Goal: Task Accomplishment & Management: Manage account settings

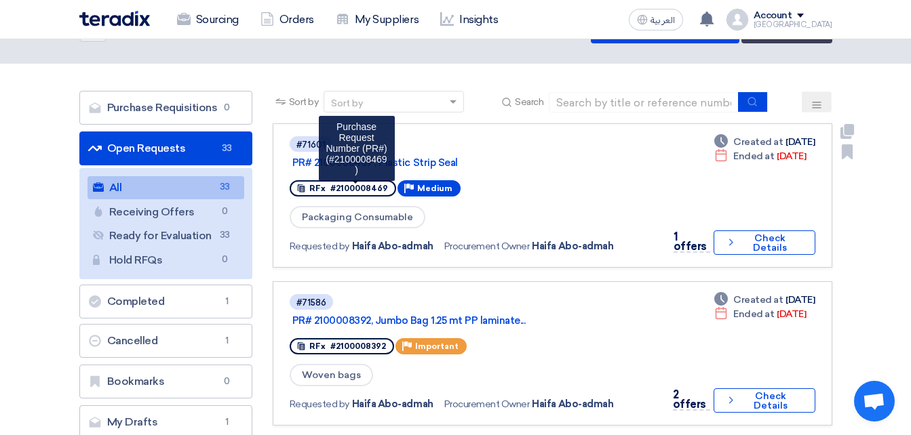
scroll to position [68, 0]
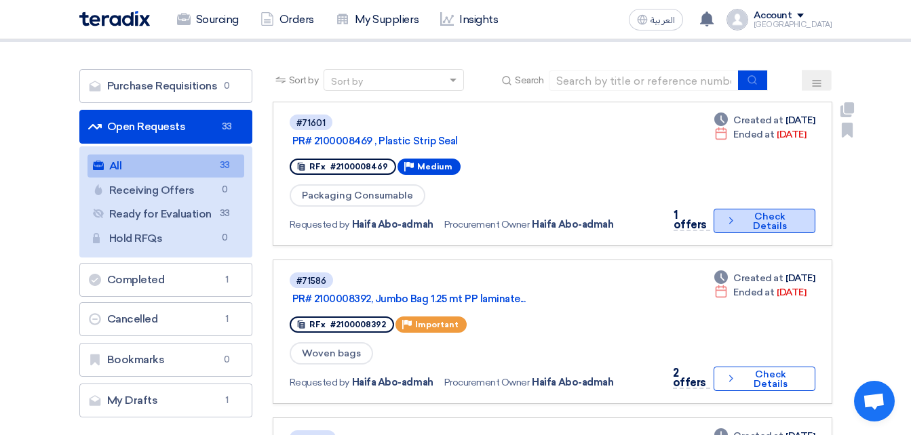
click at [734, 220] on icon "Check details" at bounding box center [731, 220] width 12 height 13
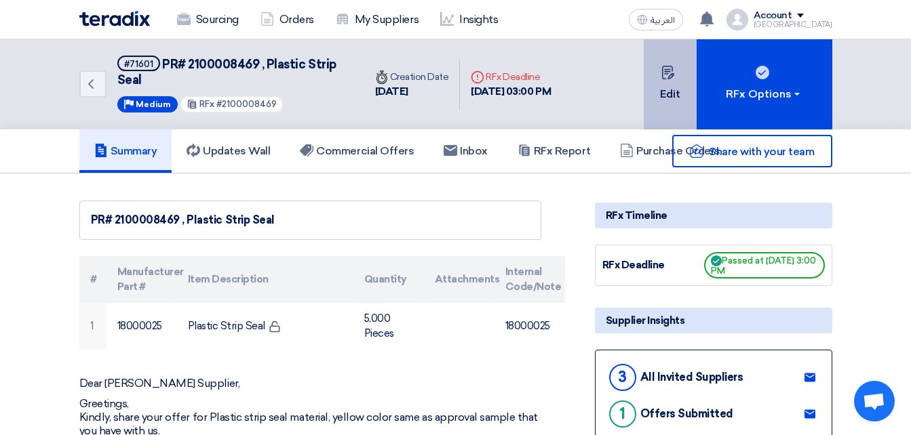
click at [666, 87] on button "Edit" at bounding box center [670, 84] width 53 height 90
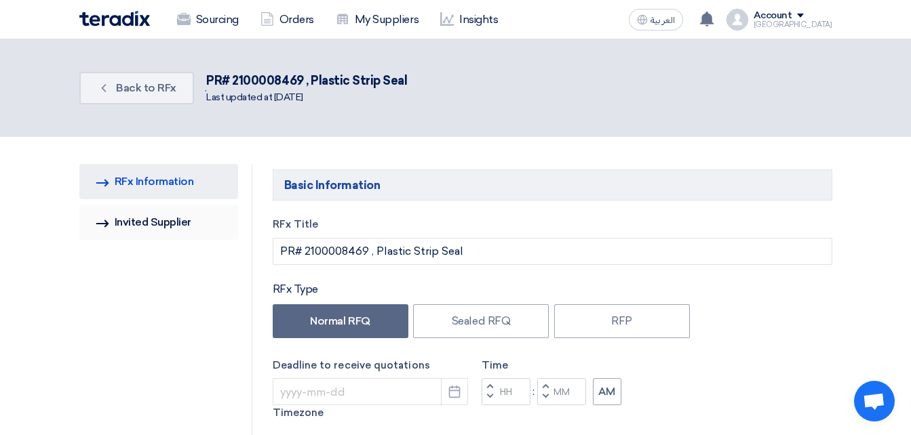
type input "[DATE]"
type input "03"
type input "00"
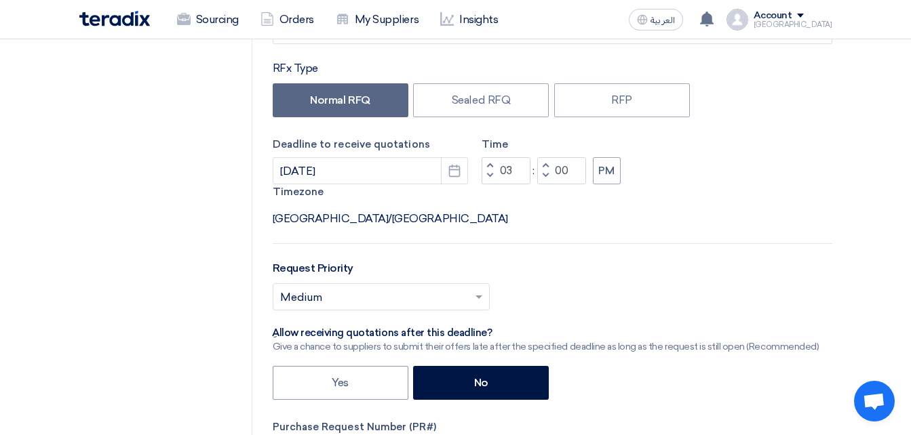
scroll to position [136, 0]
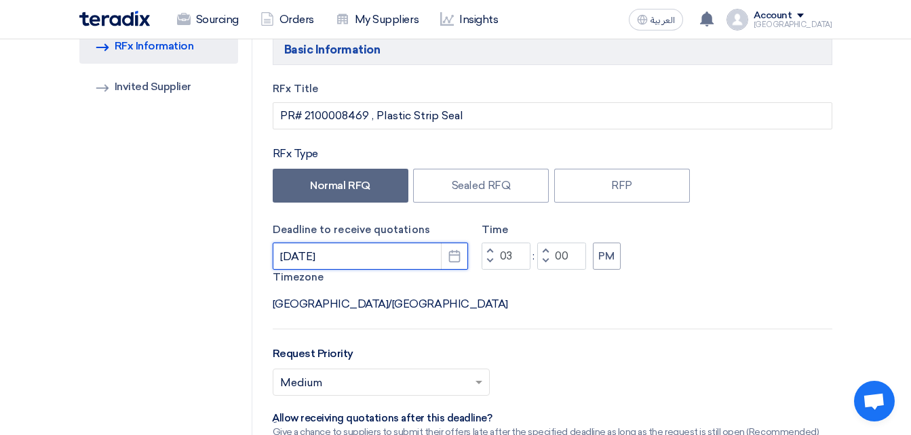
click at [378, 257] on input "[DATE]" at bounding box center [370, 256] width 195 height 27
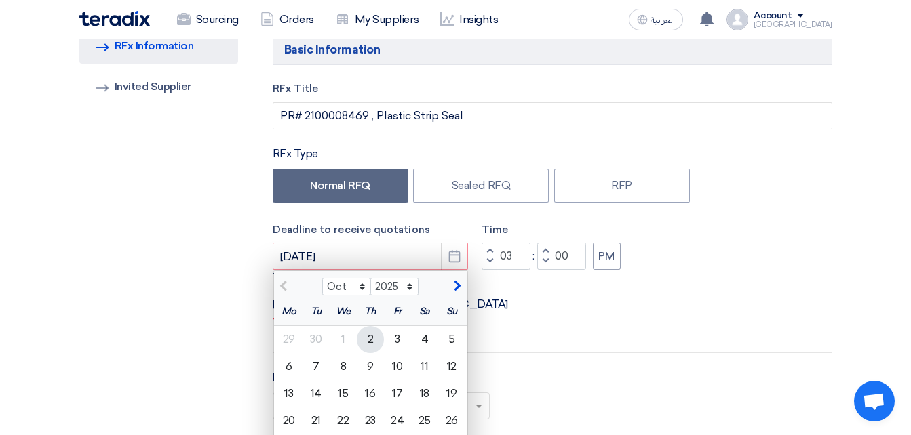
click at [373, 336] on div "2" at bounding box center [370, 339] width 27 height 27
type input "[DATE]"
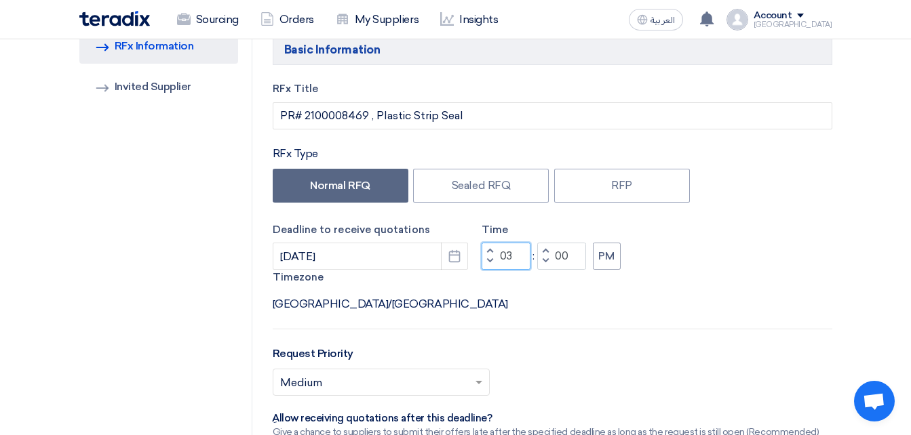
click at [520, 258] on input "03" at bounding box center [506, 256] width 49 height 27
click at [510, 254] on input "03" at bounding box center [506, 256] width 49 height 27
type input "5"
type input "6"
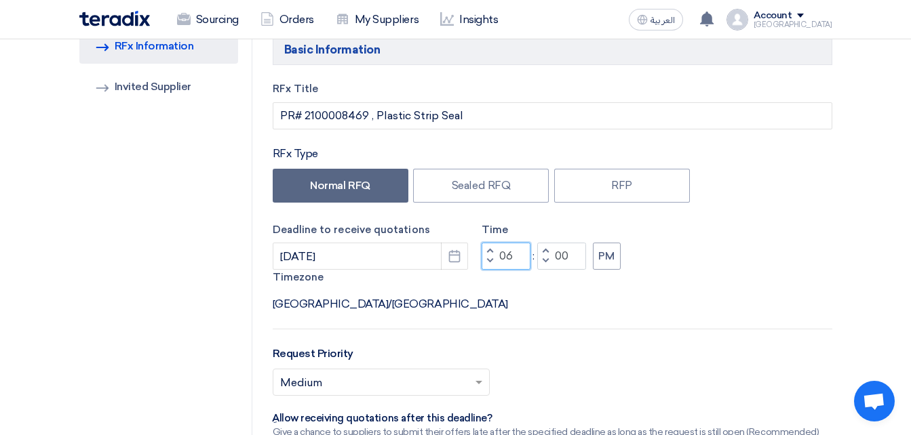
type input "06"
click at [571, 346] on div "Request Priority Select priority... × Medium ×" at bounding box center [553, 376] width 560 height 61
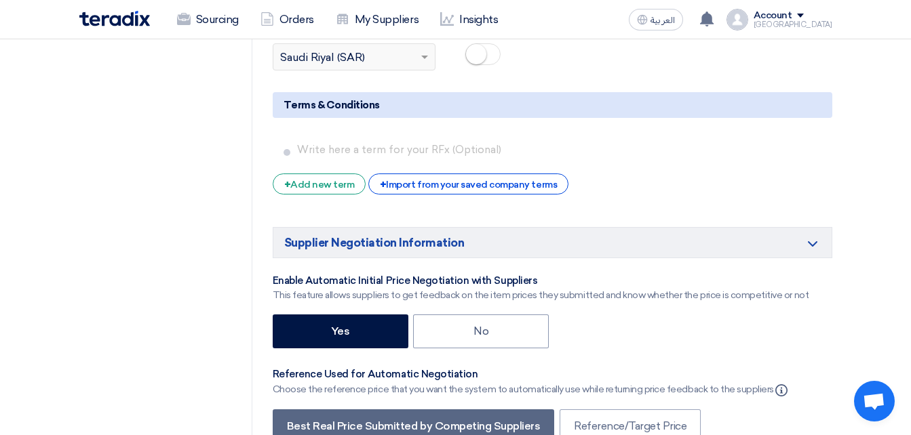
scroll to position [2528, 0]
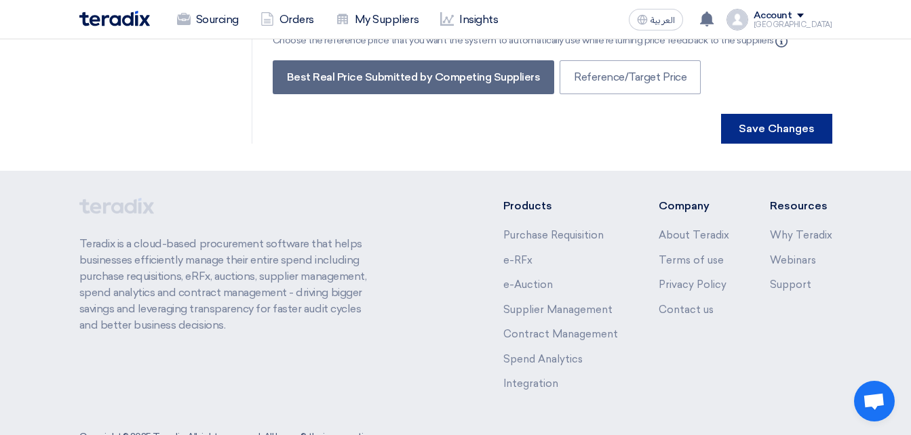
click at [771, 114] on button "Save Changes" at bounding box center [776, 129] width 111 height 30
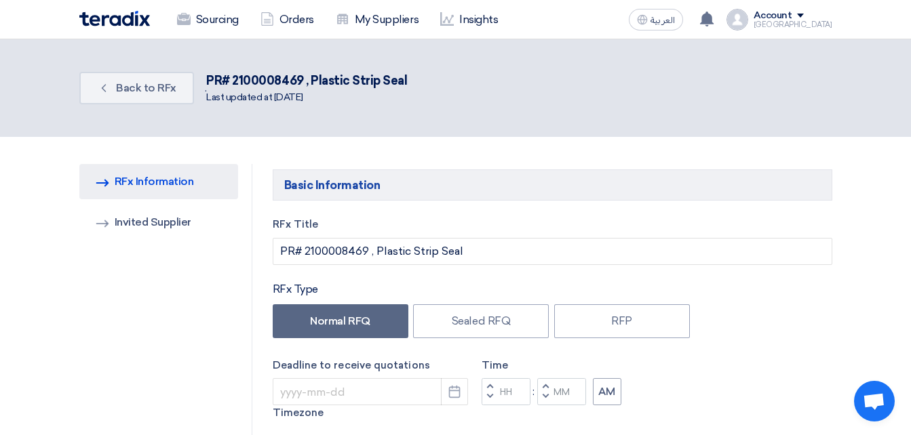
type input "[DATE]"
type input "06"
type input "00"
click at [183, 90] on link "Back Back to RFx" at bounding box center [136, 88] width 115 height 33
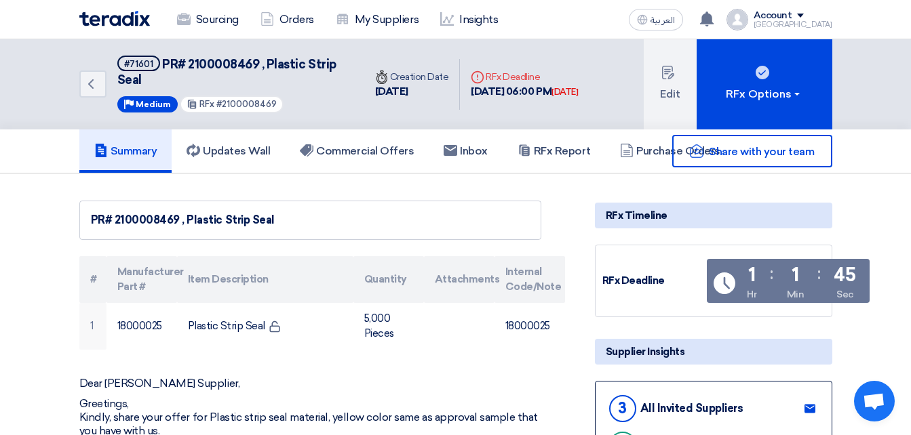
click at [440, 201] on div "PR# 2100008469 , Plastic Strip Seal" at bounding box center [310, 220] width 462 height 39
click at [326, 145] on h5 "Commercial Offers" at bounding box center [357, 151] width 114 height 14
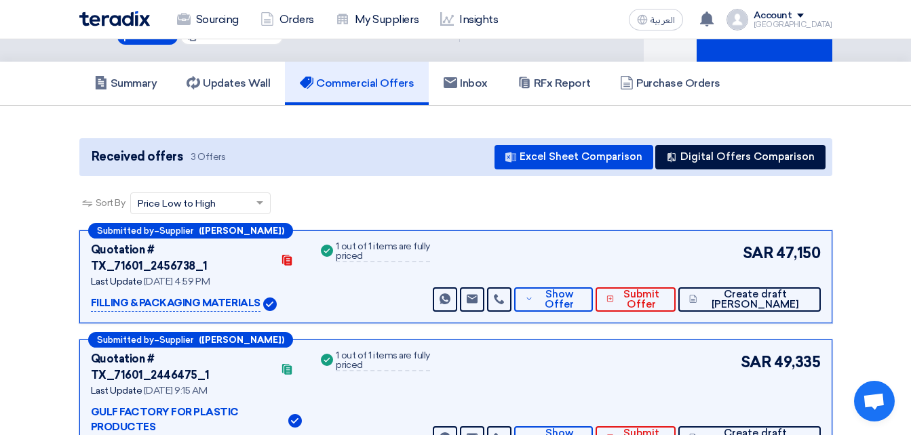
scroll to position [136, 0]
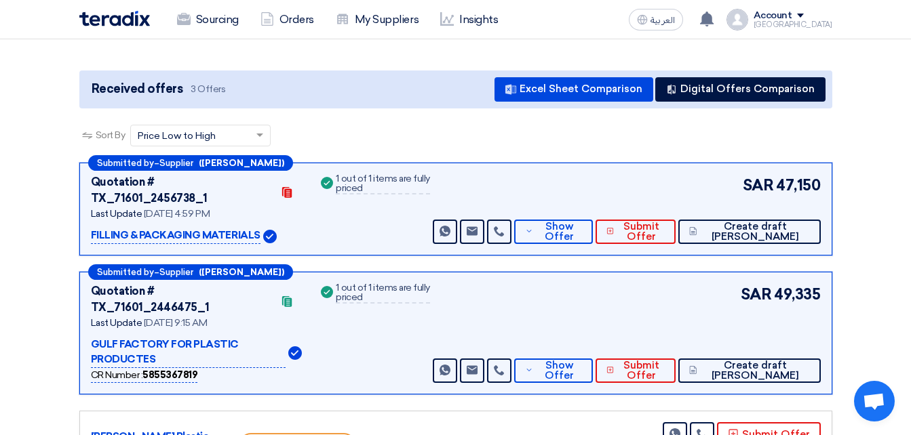
click at [596, 199] on div "SAR 47,150 Send Message Send Message" at bounding box center [625, 209] width 390 height 70
click at [581, 222] on span "Show Offer" at bounding box center [559, 232] width 45 height 20
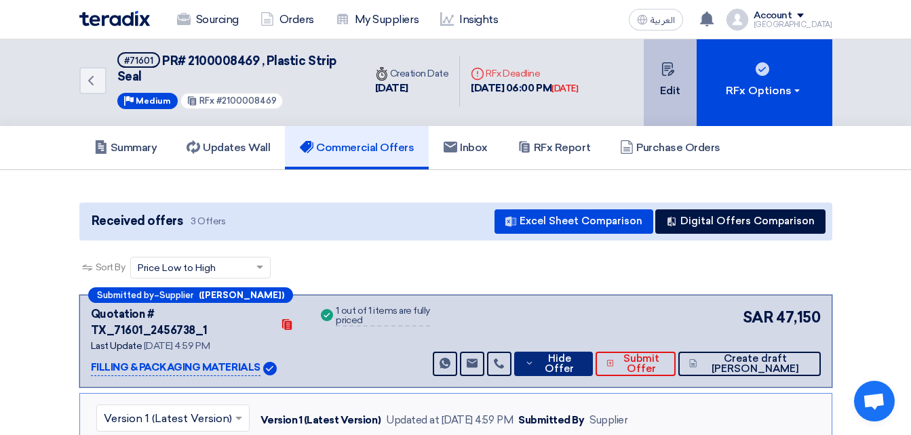
scroll to position [0, 0]
